Goal: Task Accomplishment & Management: Manage account settings

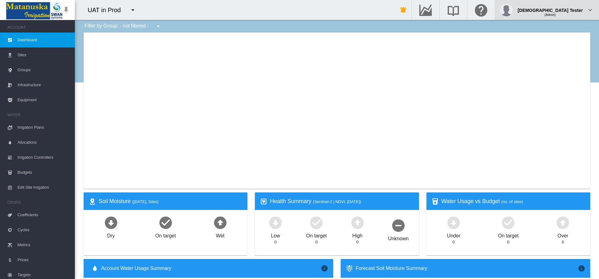
click at [567, 10] on div "(Admin)" at bounding box center [549, 12] width 65 height 6
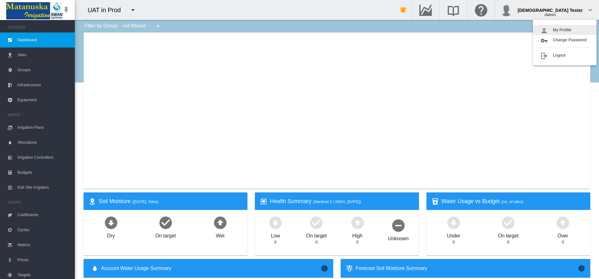
click at [565, 30] on button "My Profile" at bounding box center [565, 30] width 64 height 10
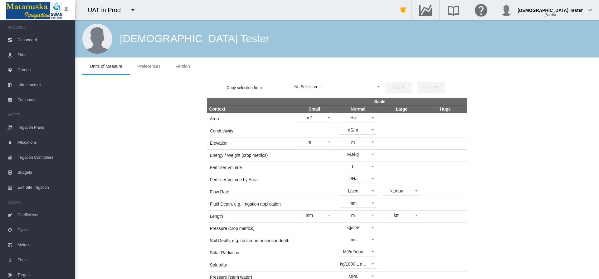
click at [149, 66] on span "Preferences" at bounding box center [148, 66] width 23 height 5
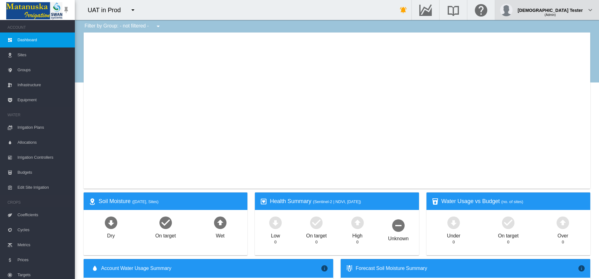
click at [567, 10] on div "(Admin)" at bounding box center [549, 12] width 65 height 6
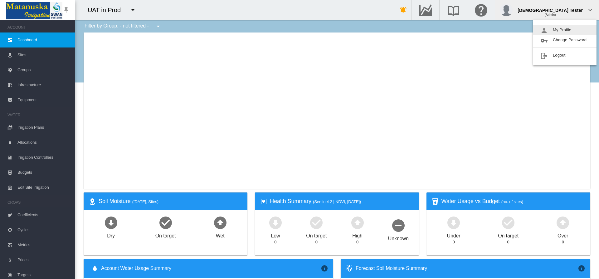
click at [565, 30] on button "My Profile" at bounding box center [565, 30] width 64 height 10
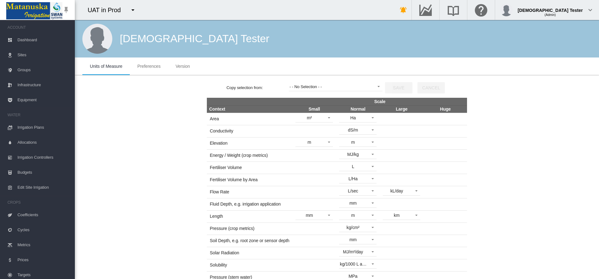
click at [149, 66] on span "Preferences" at bounding box center [148, 66] width 23 height 5
